Goal: Information Seeking & Learning: Learn about a topic

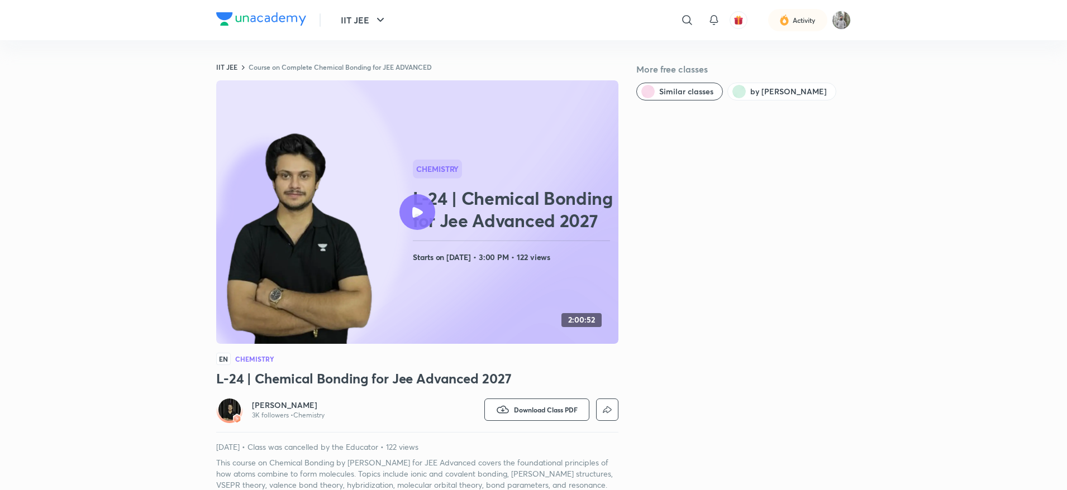
click at [349, 67] on link "Course on Complete Chemical Bonding for JEE ADVANCED" at bounding box center [340, 67] width 183 height 9
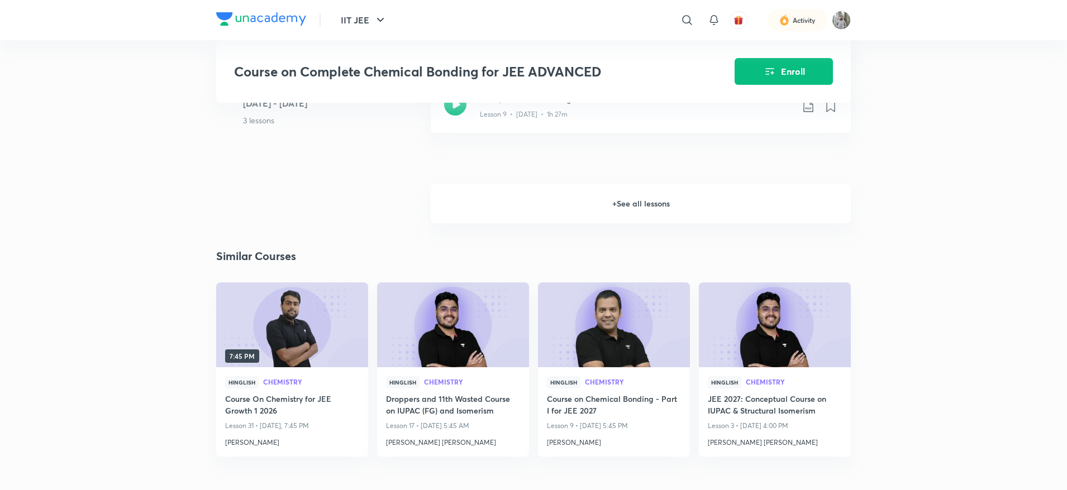
scroll to position [1300, 0]
click at [644, 183] on h6 "+ See all lessons" at bounding box center [641, 202] width 420 height 39
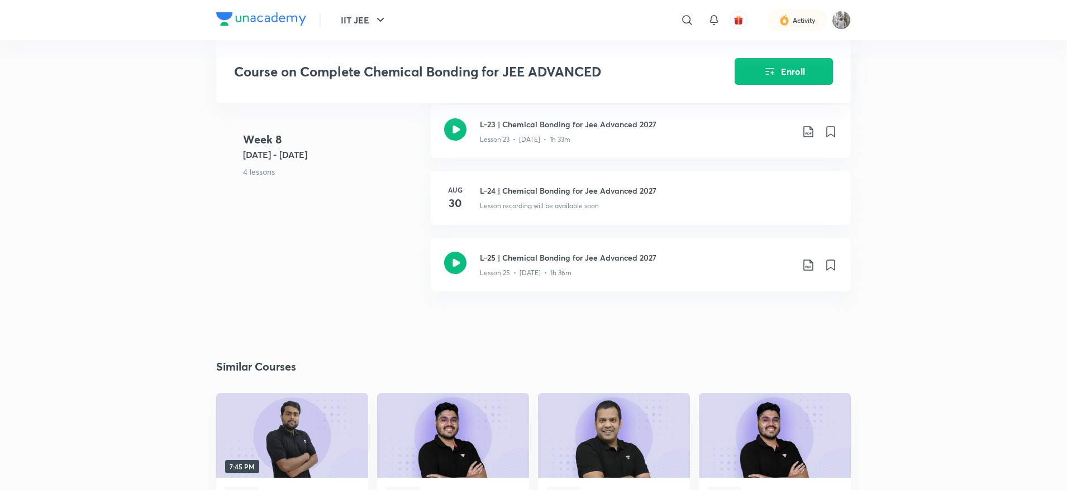
scroll to position [2458, 0]
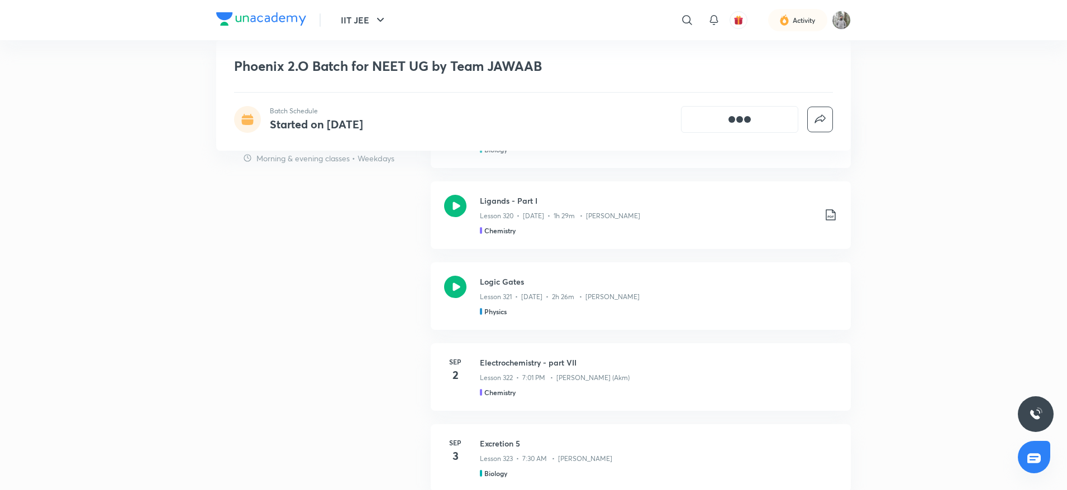
scroll to position [998, 0]
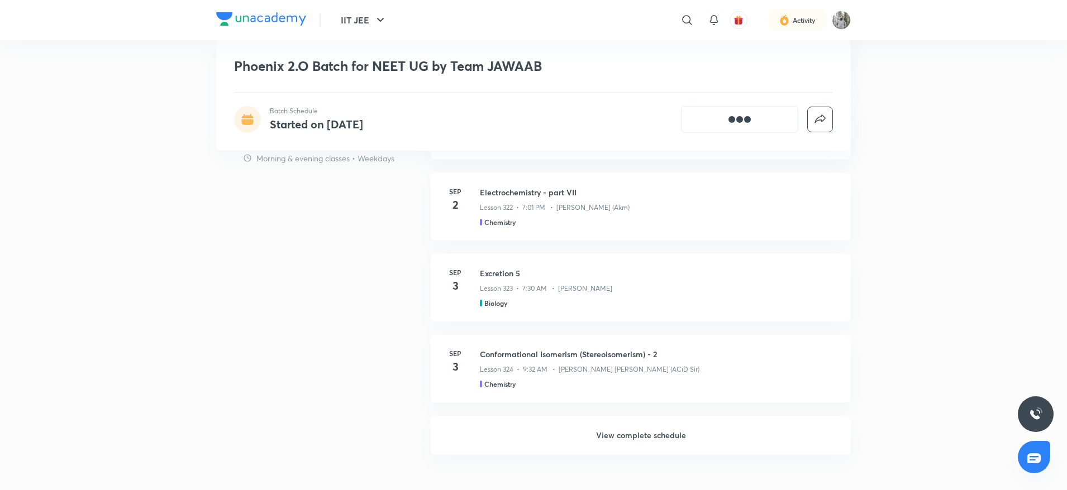
click at [652, 442] on h6 "View complete schedule" at bounding box center [641, 435] width 420 height 39
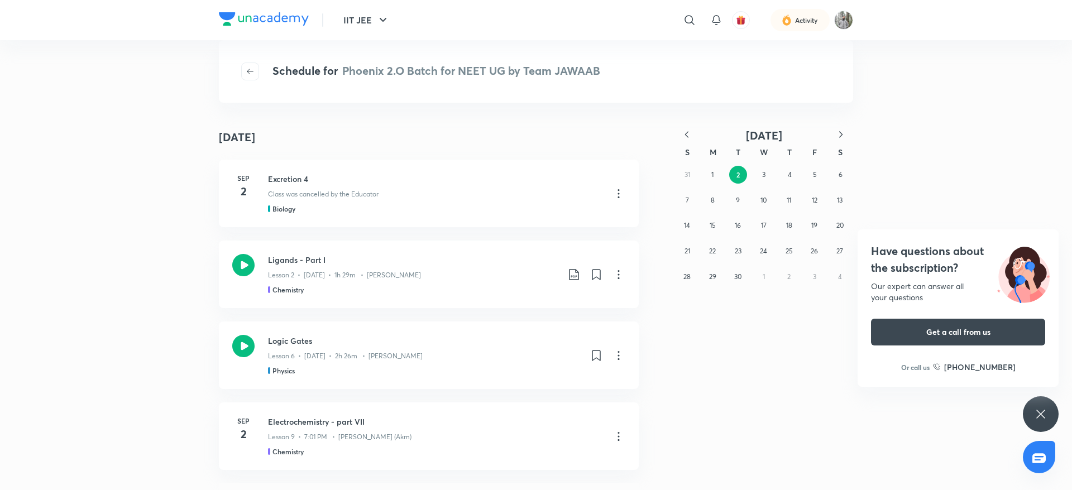
click at [691, 136] on icon "button" at bounding box center [686, 134] width 11 height 11
click at [684, 308] on button "31" at bounding box center [688, 302] width 18 height 18
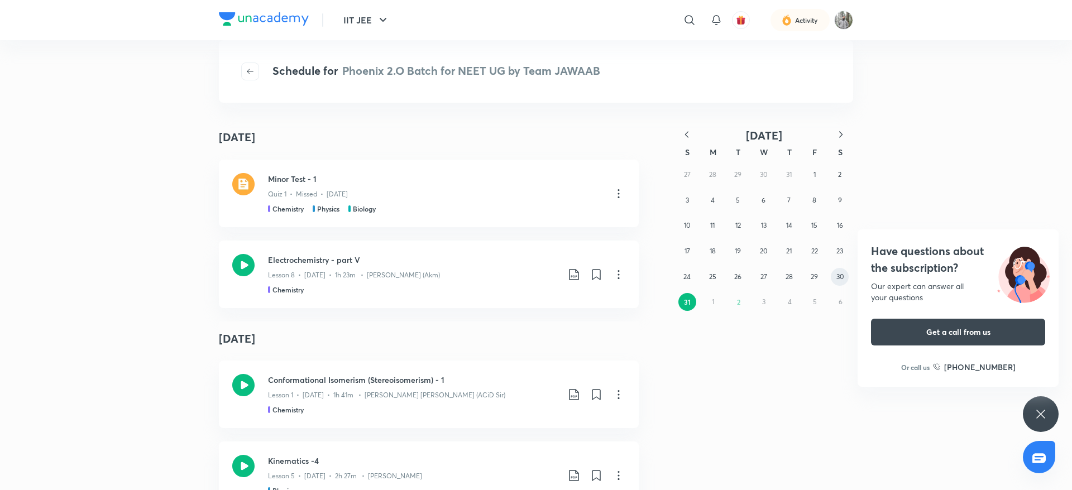
click at [841, 277] on abbr "30" at bounding box center [840, 277] width 7 height 8
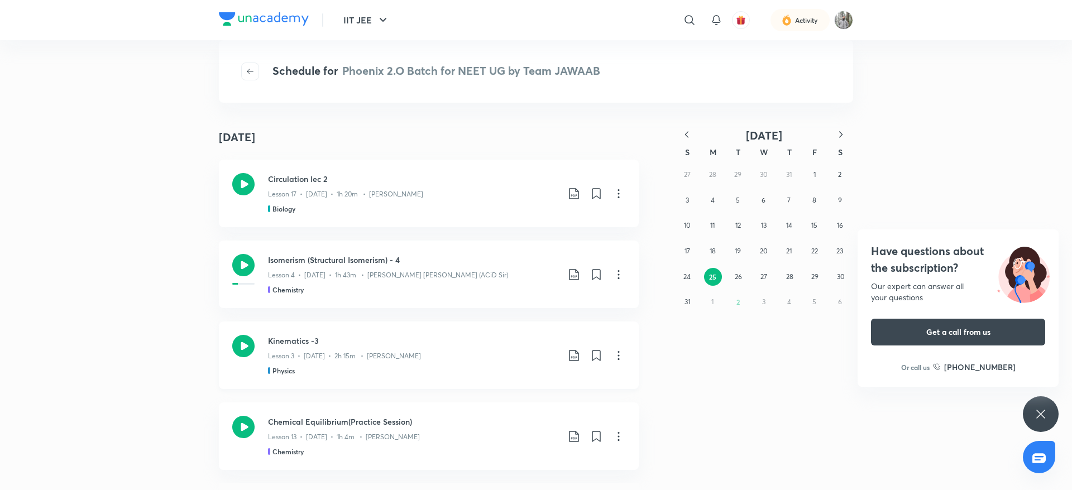
click at [615, 354] on icon at bounding box center [618, 355] width 13 height 13
click at [552, 385] on p "Go to course page" at bounding box center [533, 384] width 66 height 12
